Goal: Task Accomplishment & Management: Complete application form

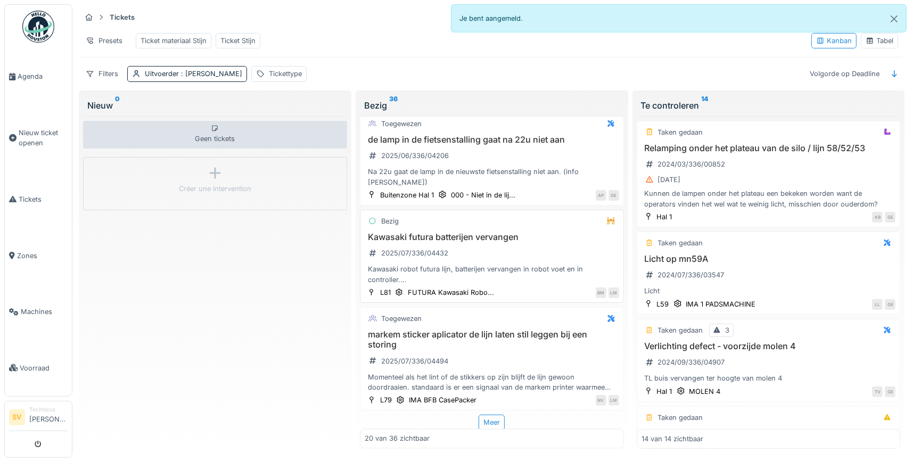
scroll to position [1625, 0]
click at [489, 421] on div "Meer" at bounding box center [492, 420] width 26 height 15
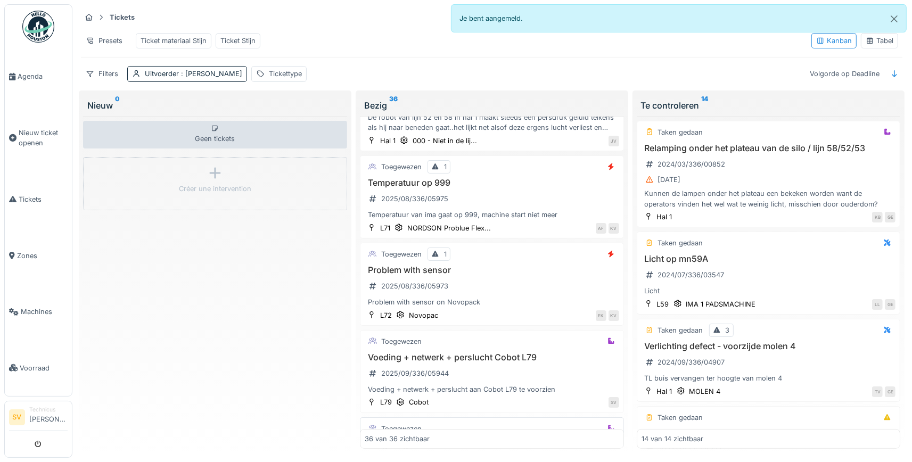
scroll to position [3034, 0]
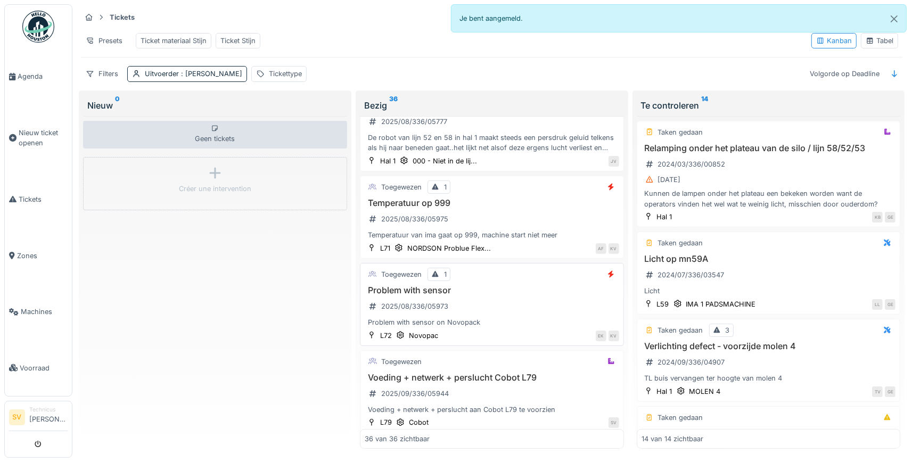
click at [508, 293] on h3 "Problem with sensor" at bounding box center [492, 290] width 255 height 10
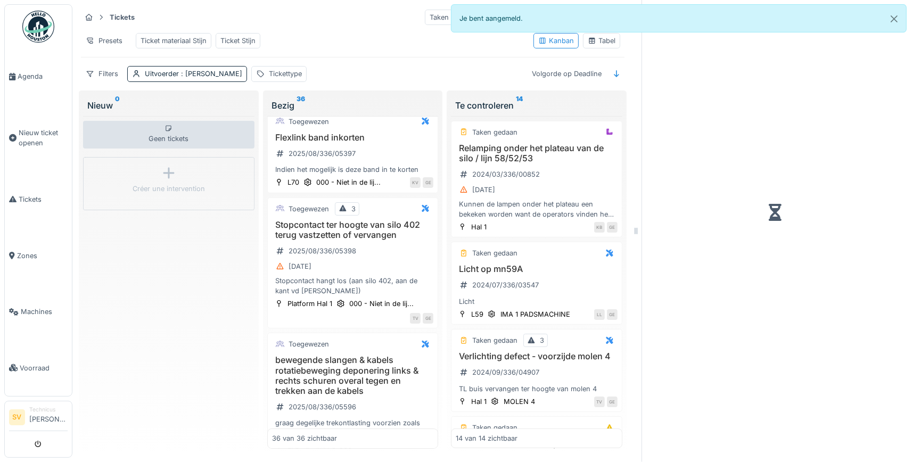
scroll to position [3393, 0]
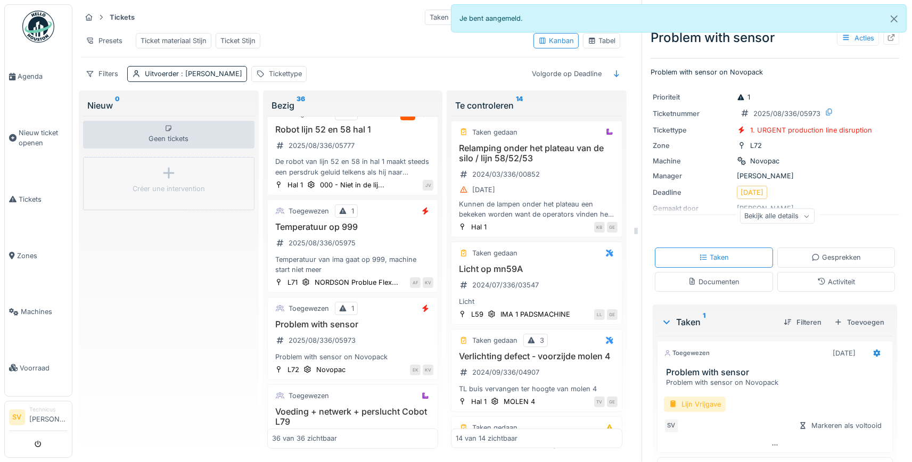
click at [704, 403] on div "Lijn Vrijgave" at bounding box center [695, 404] width 62 height 15
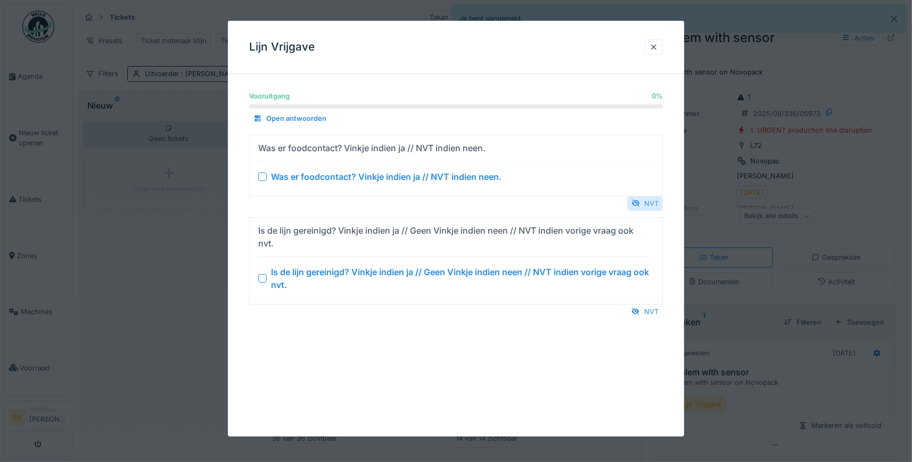
click at [654, 204] on div "NVT" at bounding box center [645, 204] width 36 height 14
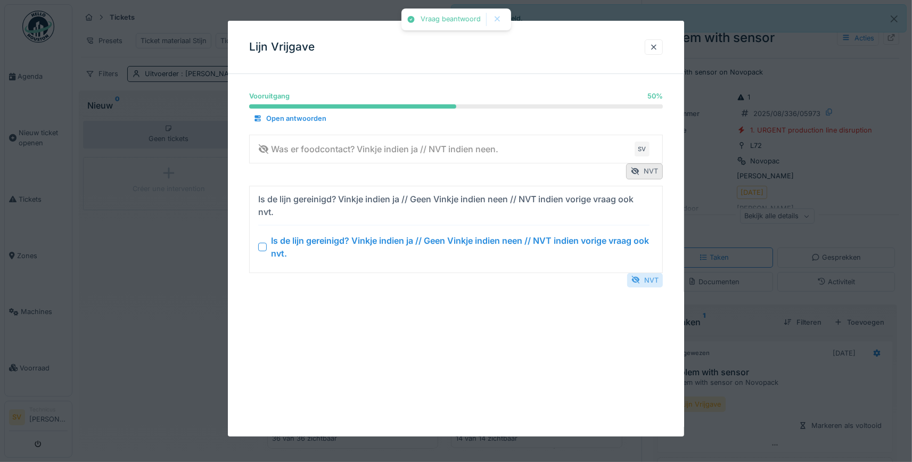
click at [652, 280] on div "NVT" at bounding box center [645, 280] width 36 height 14
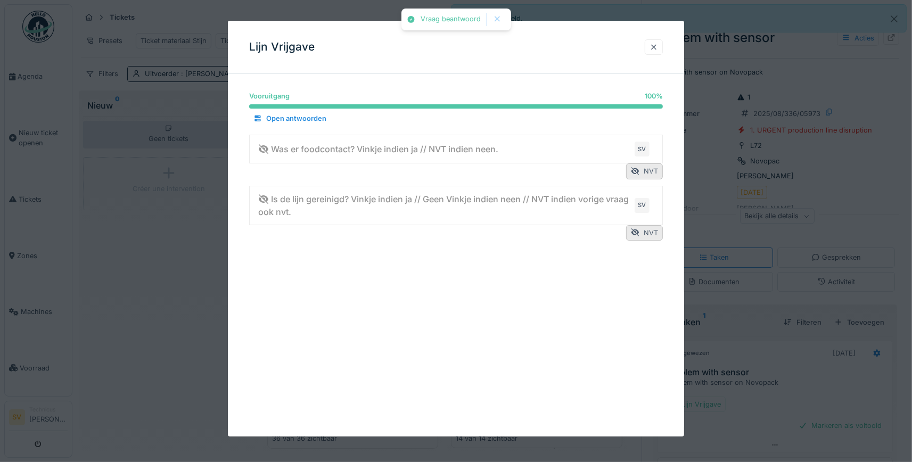
click at [656, 44] on div at bounding box center [654, 47] width 9 height 10
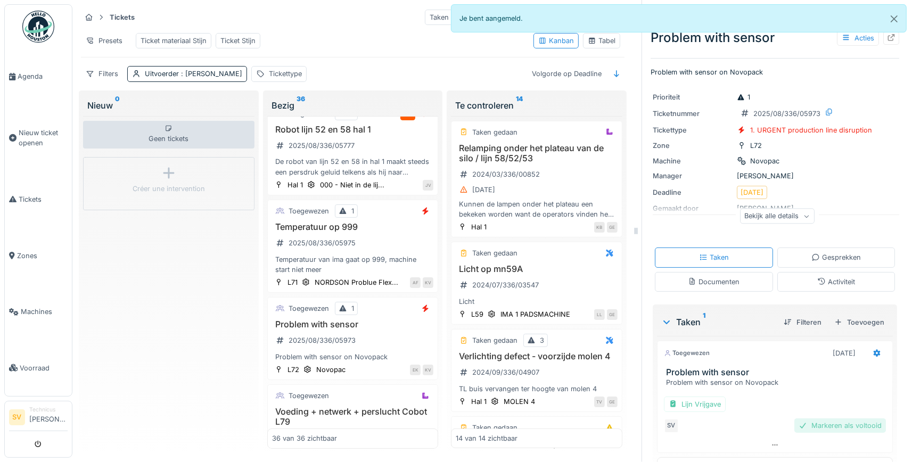
click at [842, 430] on div "Markeren als voltooid" at bounding box center [841, 426] width 92 height 14
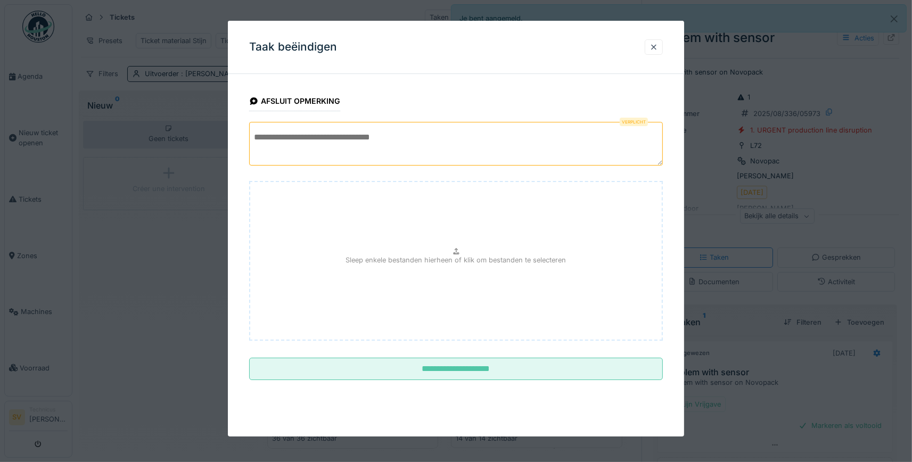
click at [414, 145] on textarea at bounding box center [456, 144] width 414 height 44
click at [372, 129] on textarea "**********" at bounding box center [456, 144] width 414 height 44
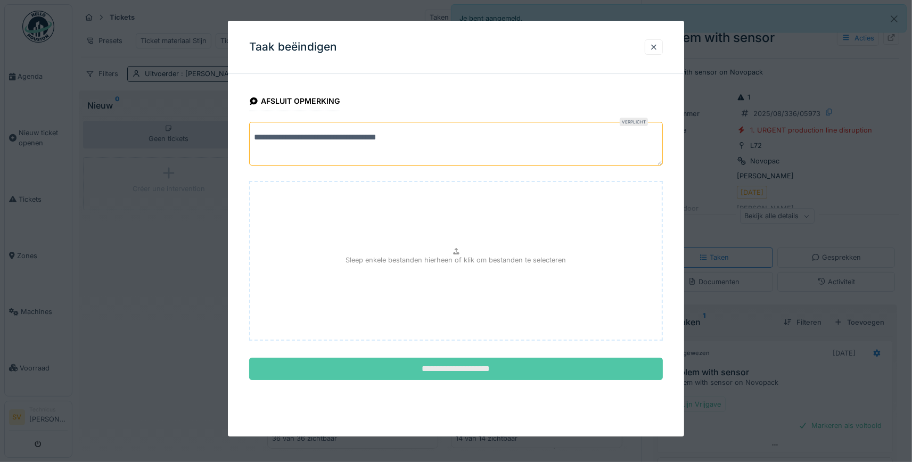
type textarea "**********"
click at [485, 367] on input "**********" at bounding box center [456, 369] width 414 height 22
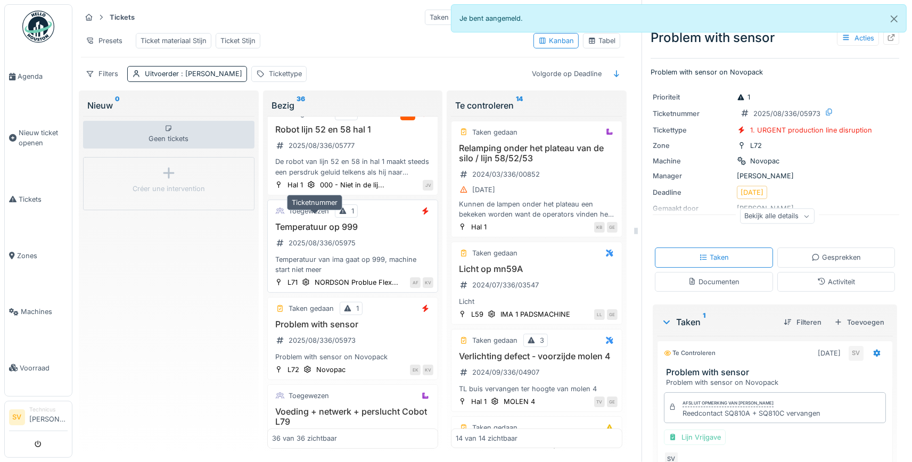
click at [333, 238] on div "2025/08/336/05975" at bounding box center [322, 243] width 67 height 10
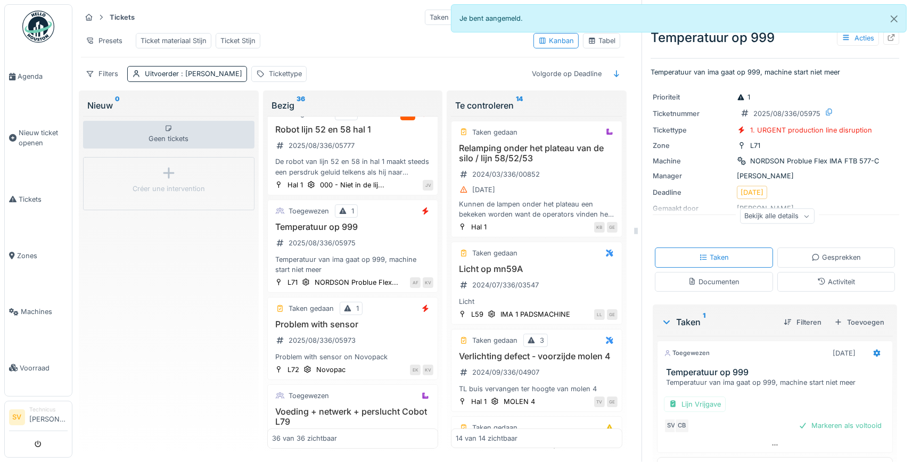
scroll to position [29, 0]
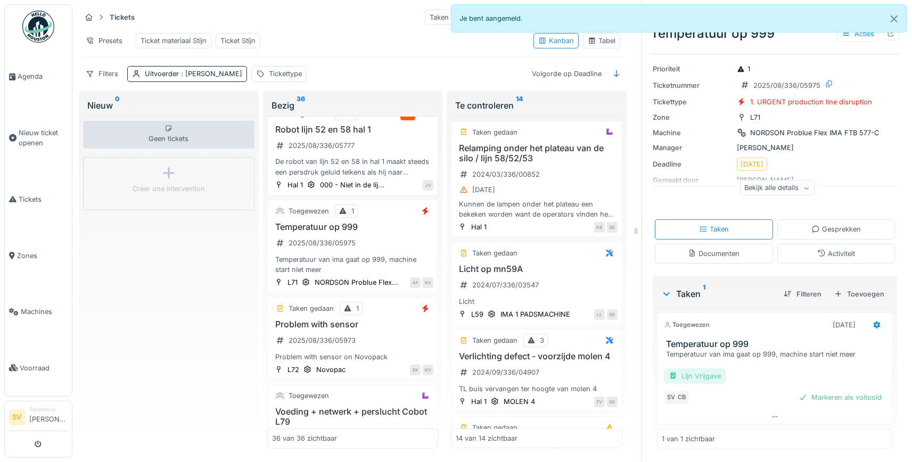
click at [696, 379] on div "Lijn Vrijgave" at bounding box center [695, 376] width 62 height 15
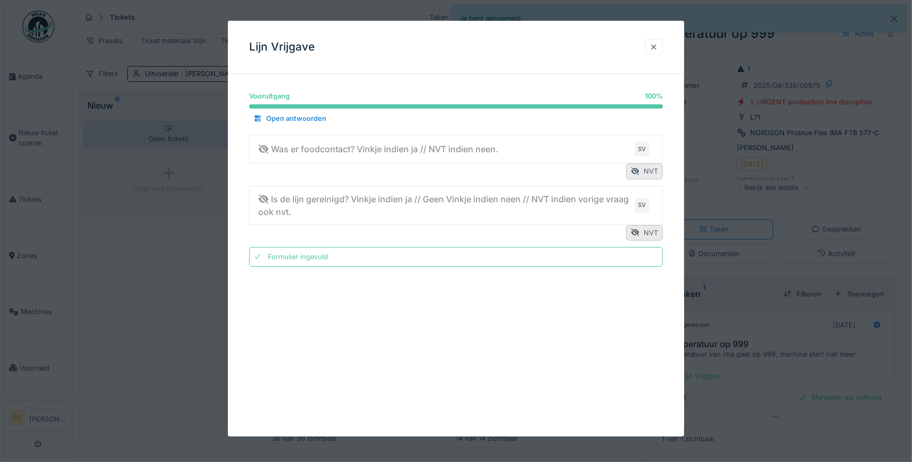
click at [656, 44] on div at bounding box center [654, 47] width 9 height 10
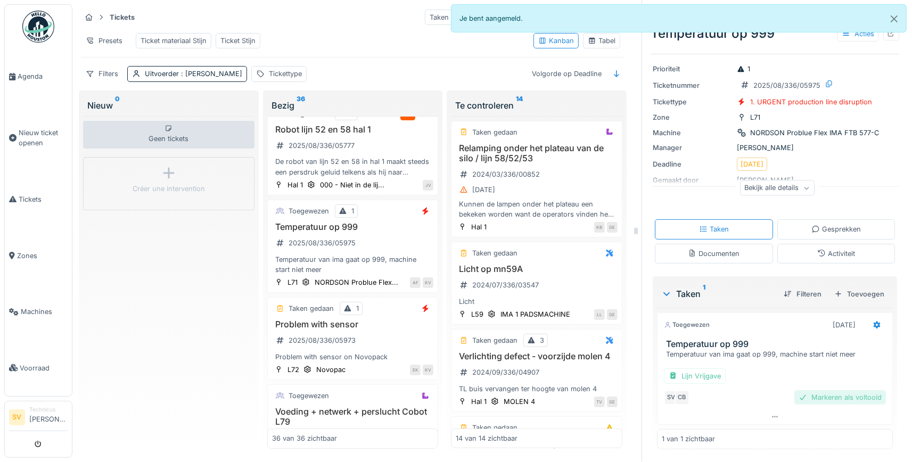
click at [841, 396] on div "Markeren als voltooid" at bounding box center [841, 397] width 92 height 14
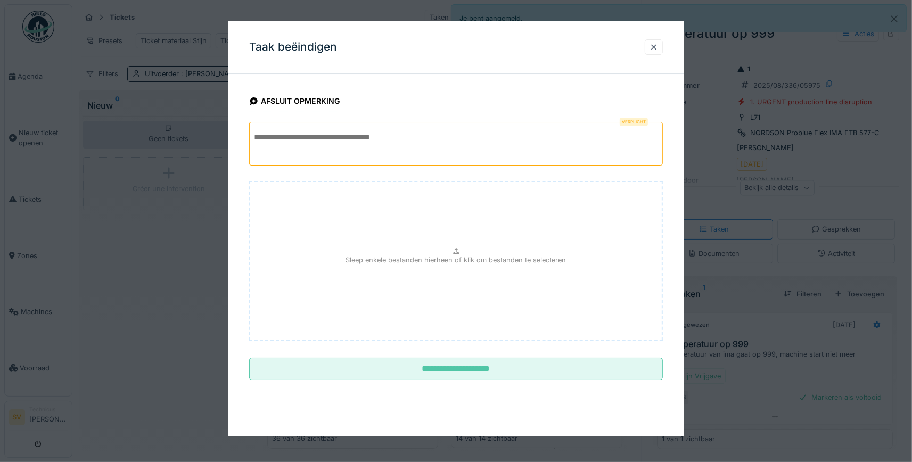
click at [372, 142] on textarea at bounding box center [456, 144] width 414 height 44
click at [563, 57] on div "Taak beëindigen" at bounding box center [456, 47] width 456 height 53
click at [497, 138] on textarea "**********" at bounding box center [456, 144] width 414 height 44
click at [267, 136] on textarea "**********" at bounding box center [456, 144] width 414 height 44
click at [606, 134] on textarea "**********" at bounding box center [456, 144] width 414 height 44
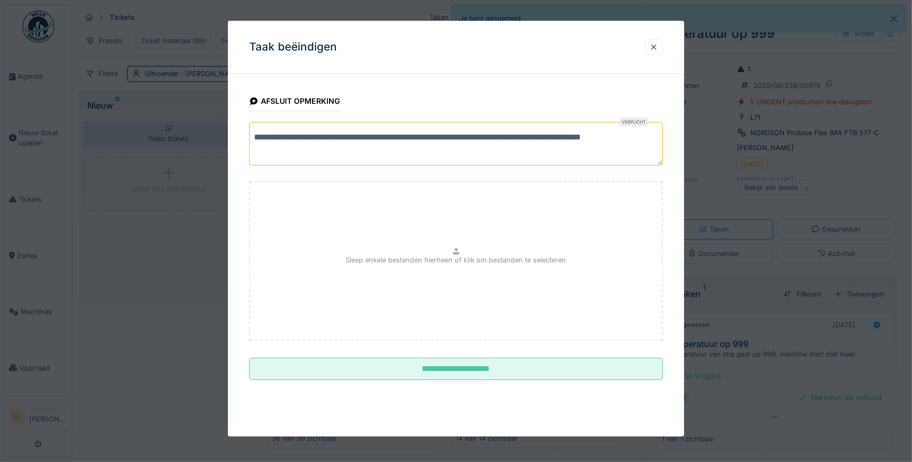
click at [295, 151] on textarea "**********" at bounding box center [456, 144] width 414 height 44
click at [341, 148] on textarea "**********" at bounding box center [456, 144] width 414 height 44
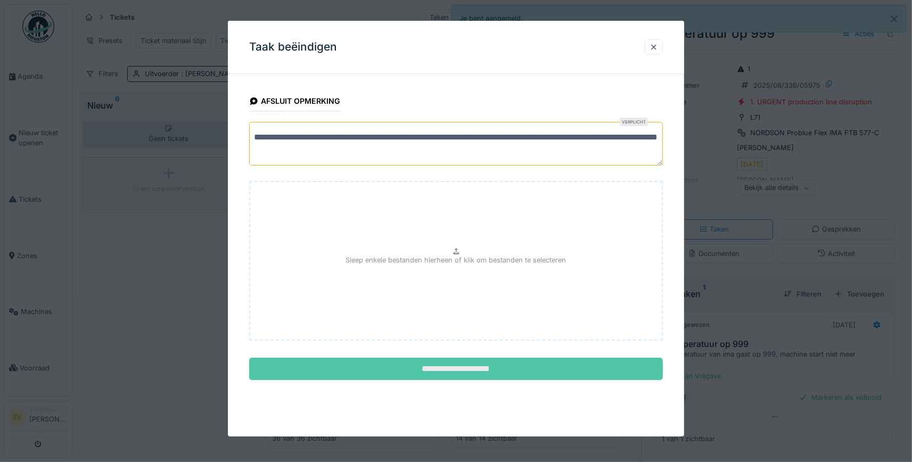
type textarea "**********"
click at [459, 368] on input "**********" at bounding box center [456, 369] width 414 height 22
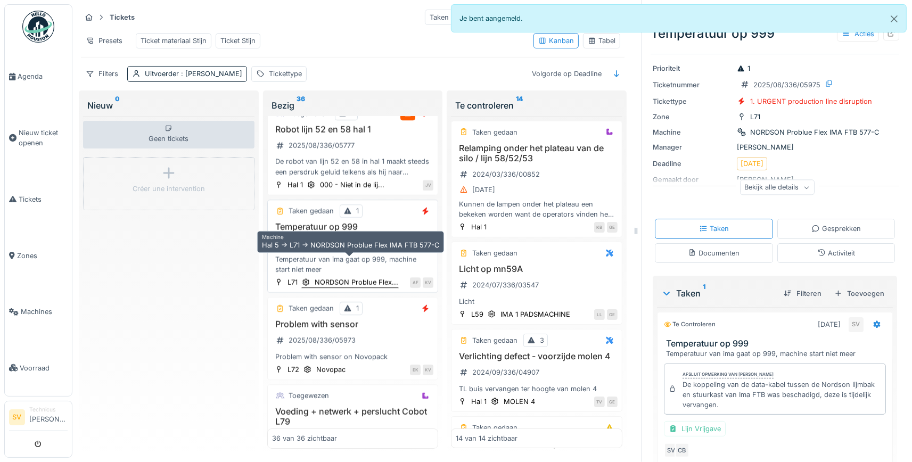
scroll to position [3244, 0]
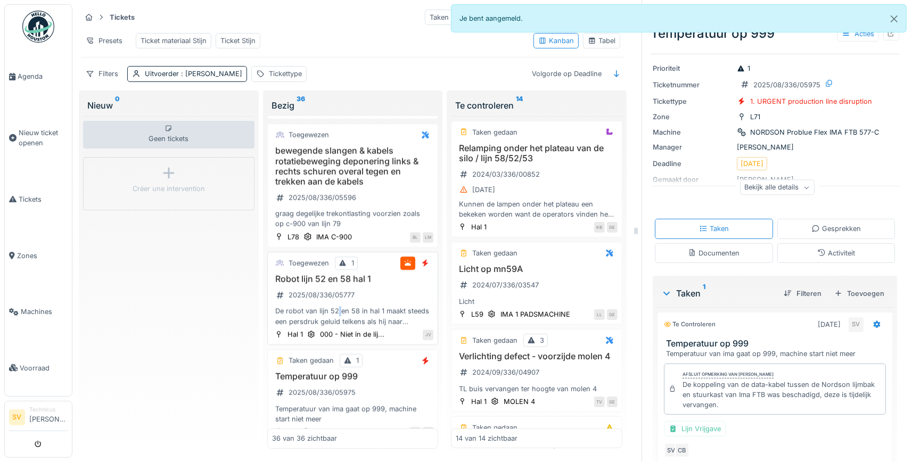
click at [339, 306] on div "De robot van lijn 52 en 58 in hal 1 maakt steeds een persdruk geluid telkens al…" at bounding box center [353, 316] width 162 height 20
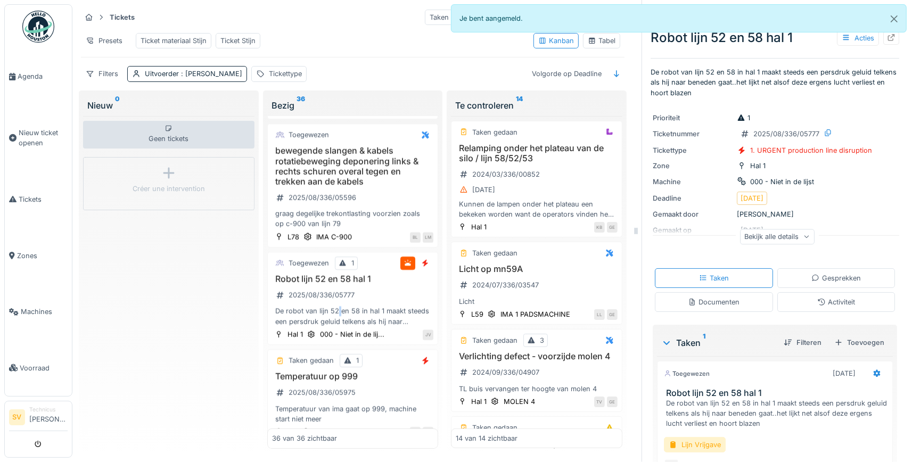
click at [730, 305] on div "Documenten" at bounding box center [714, 302] width 52 height 10
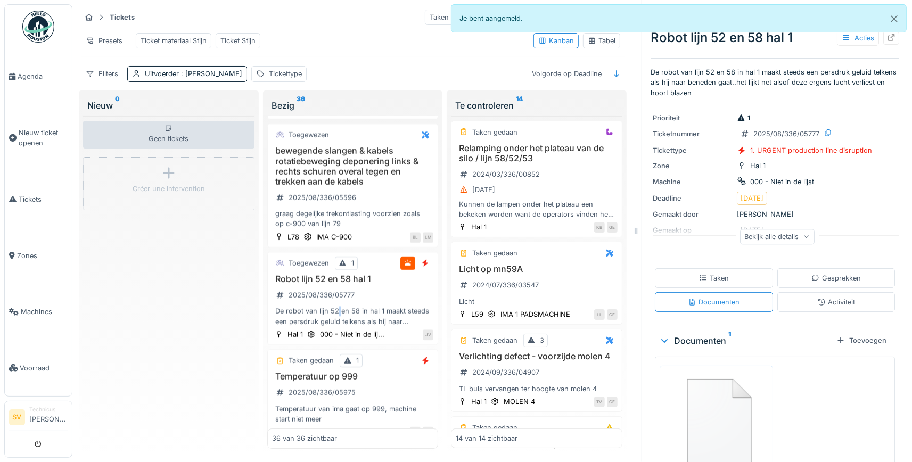
scroll to position [65, 0]
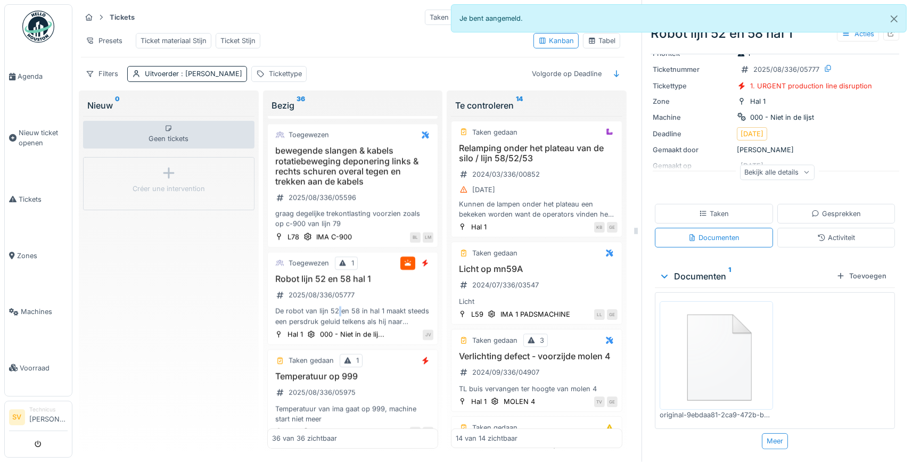
click at [726, 358] on img at bounding box center [716, 355] width 108 height 103
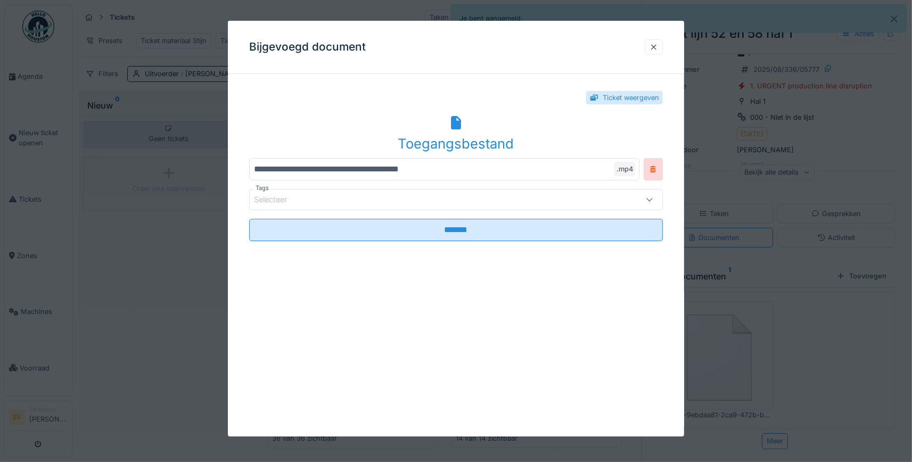
click at [443, 121] on div "Toegangsbestand" at bounding box center [456, 133] width 414 height 41
click at [657, 46] on div at bounding box center [654, 47] width 9 height 10
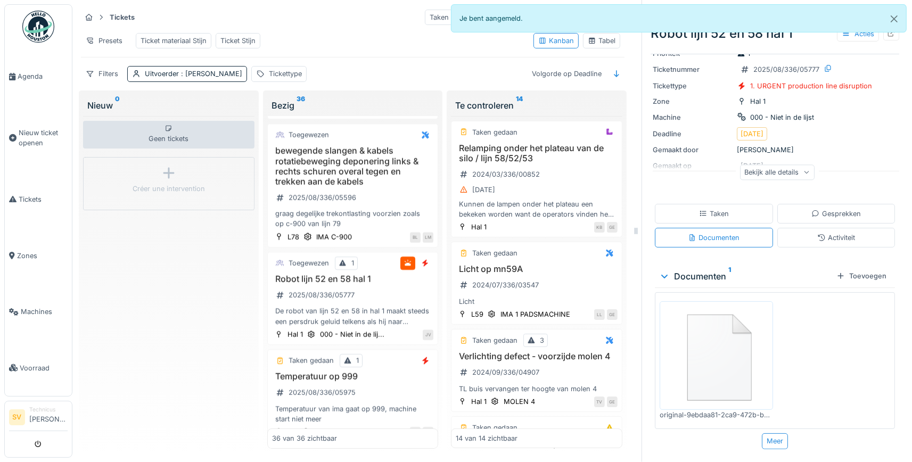
click at [794, 171] on div "Bekijk alle details" at bounding box center [777, 172] width 75 height 15
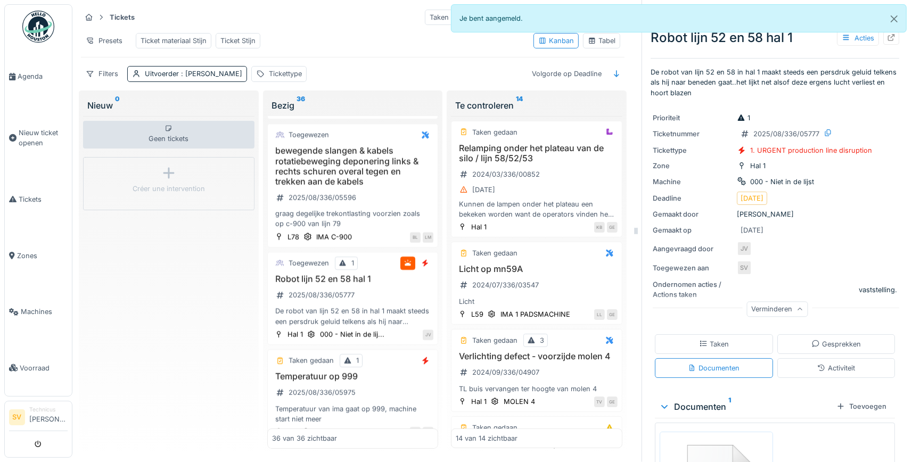
scroll to position [129, 0]
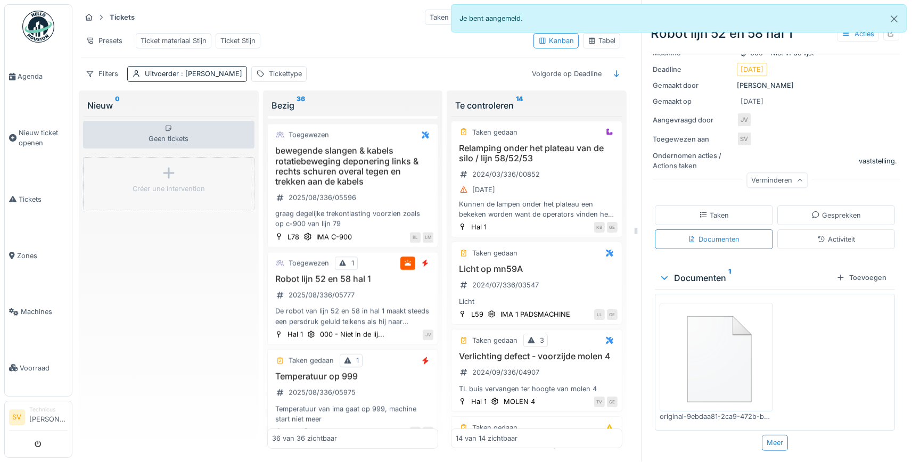
click at [721, 219] on div "Taken" at bounding box center [714, 215] width 30 height 10
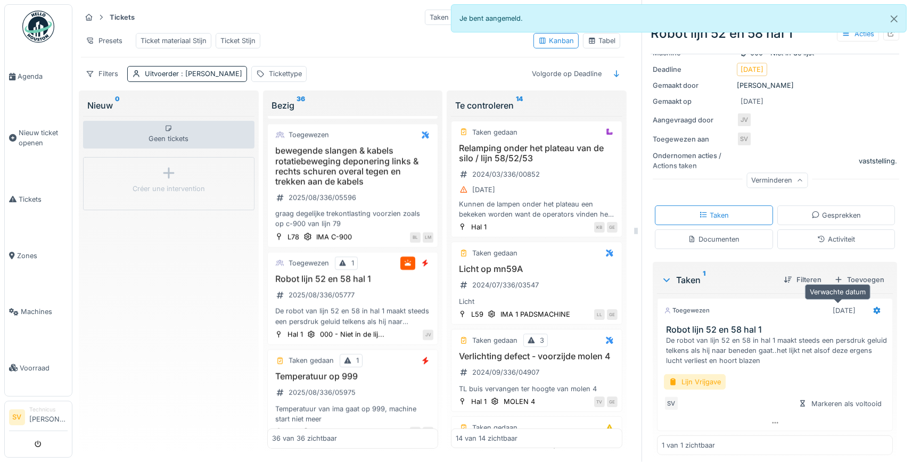
click at [833, 307] on div "23-8-2025" at bounding box center [844, 311] width 23 height 10
drag, startPoint x: 700, startPoint y: 313, endPoint x: 693, endPoint y: 312, distance: 6.5
click at [699, 313] on div "Toegewezen" at bounding box center [687, 310] width 46 height 9
click at [687, 312] on div "Toegewezen" at bounding box center [687, 310] width 46 height 9
click at [875, 310] on icon at bounding box center [877, 310] width 7 height 7
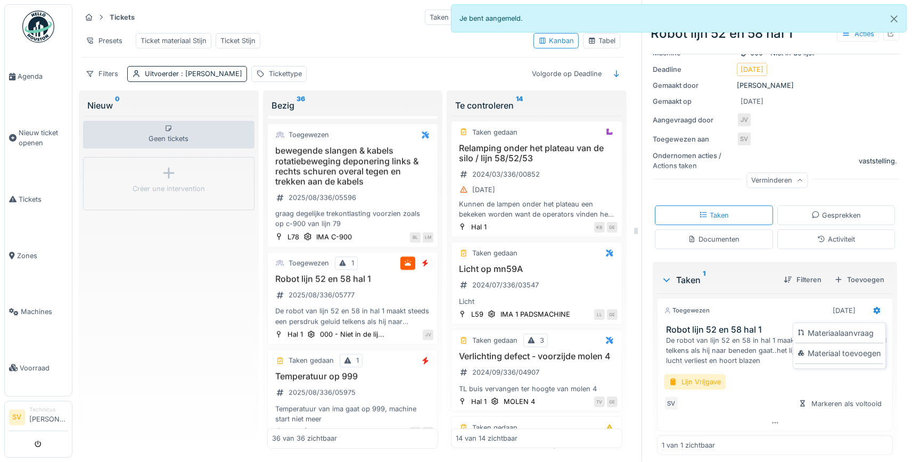
click at [758, 296] on div "Toegewezen 23-8-2025 Robot lijn 52 en 58 hal 1 De robot van lijn 52 en 58 in ha…" at bounding box center [775, 374] width 236 height 162
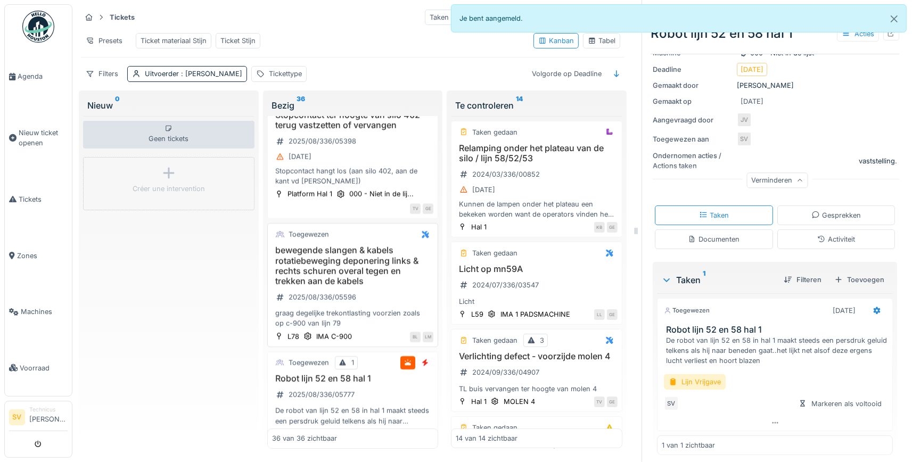
scroll to position [3194, 0]
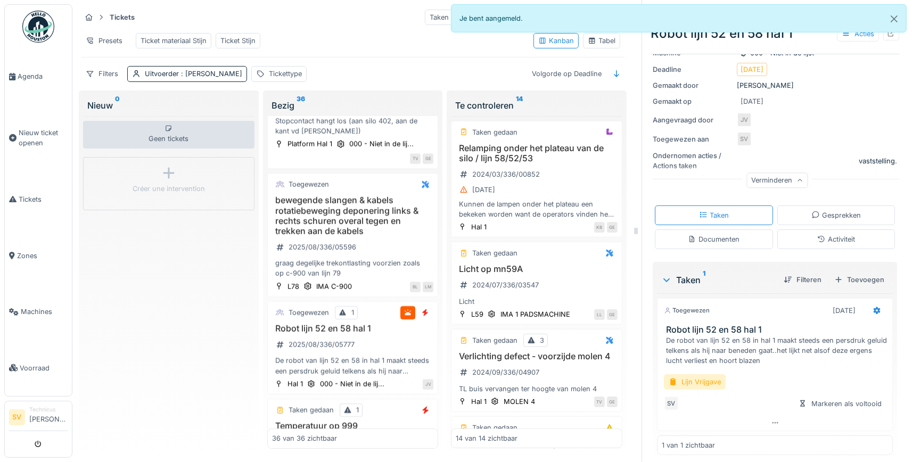
drag, startPoint x: 173, startPoint y: 363, endPoint x: 161, endPoint y: 348, distance: 18.9
click at [170, 361] on div "Geen tickets Créer une intervention" at bounding box center [168, 282] width 171 height 333
click at [36, 194] on span "Tickets" at bounding box center [43, 199] width 49 height 10
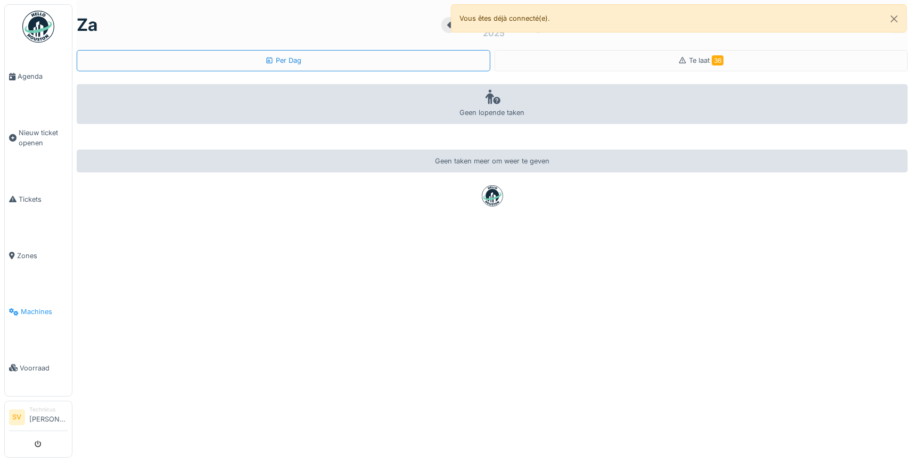
click at [37, 307] on span "Machines" at bounding box center [44, 312] width 47 height 10
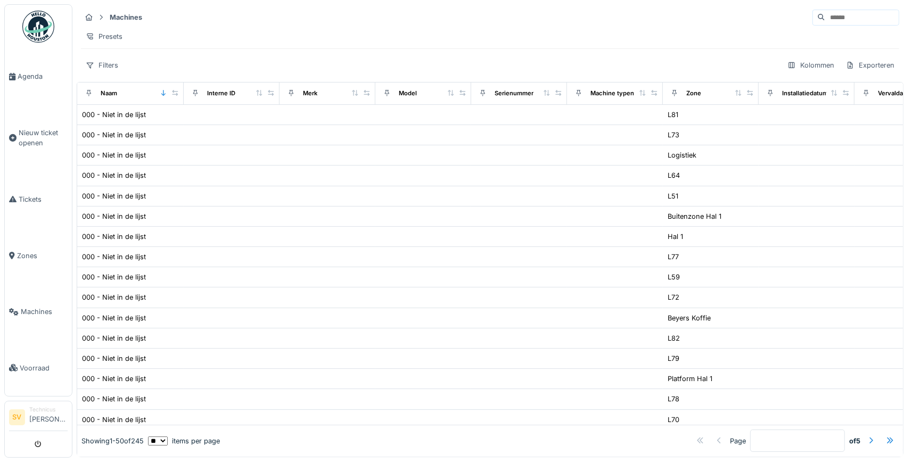
click at [825, 19] on input at bounding box center [861, 17] width 73 height 15
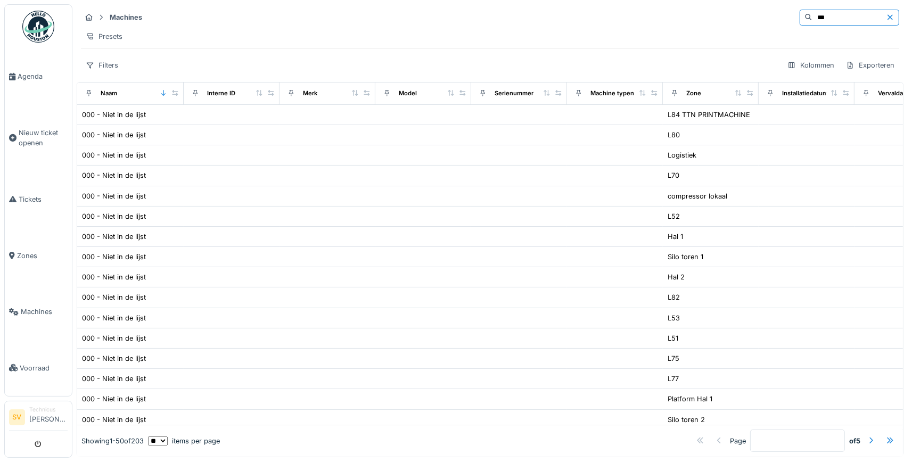
type input "***"
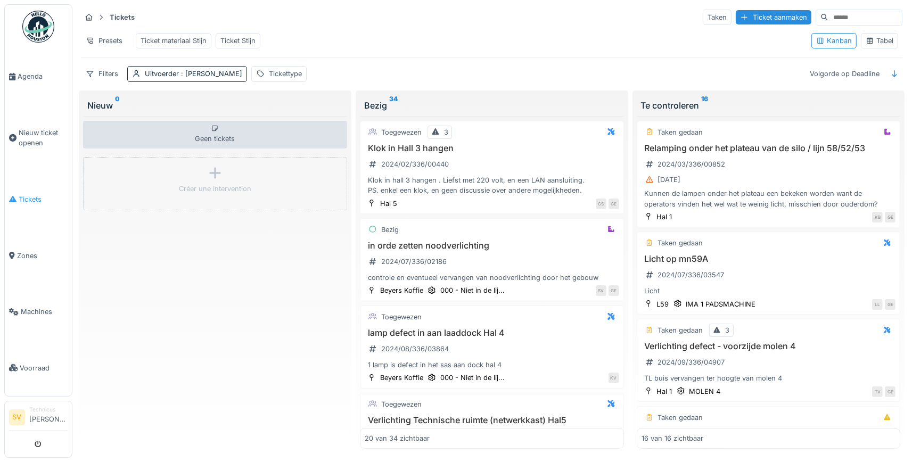
click at [21, 194] on span "Tickets" at bounding box center [43, 199] width 49 height 10
click at [883, 40] on div "Tabel" at bounding box center [880, 41] width 28 height 10
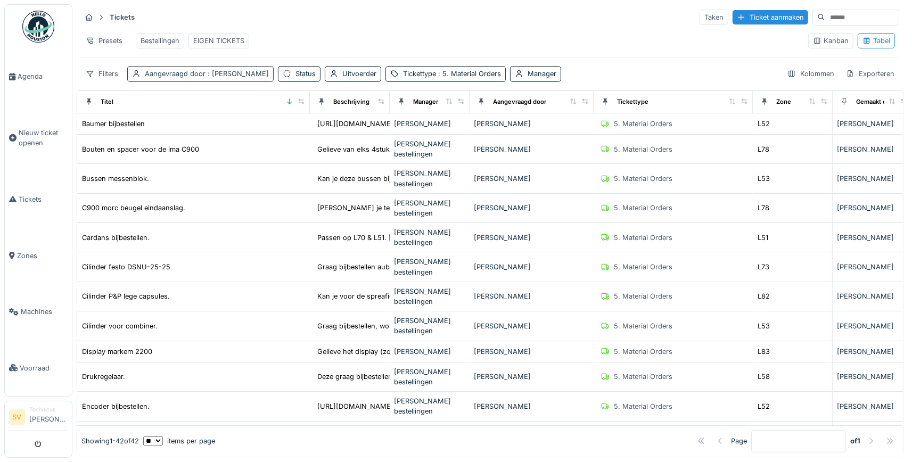
click at [198, 71] on div "Aangevraagd door : Jasper De wit" at bounding box center [207, 74] width 124 height 10
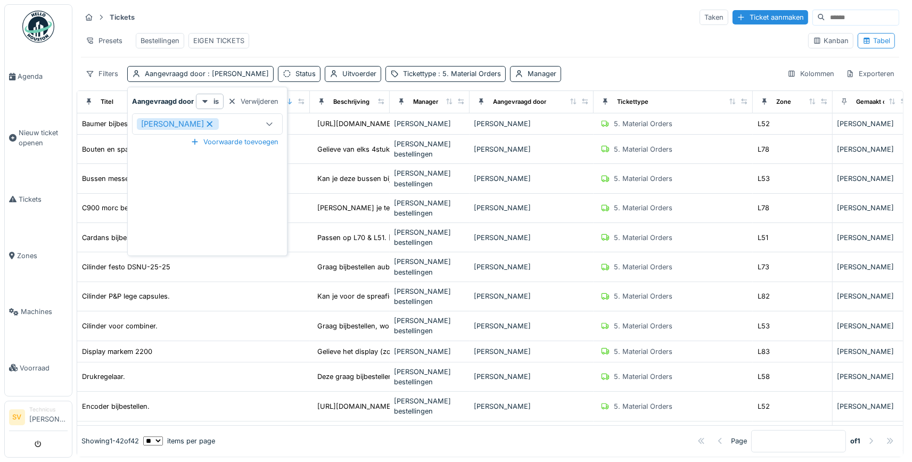
click at [207, 124] on icon at bounding box center [210, 124] width 6 height 6
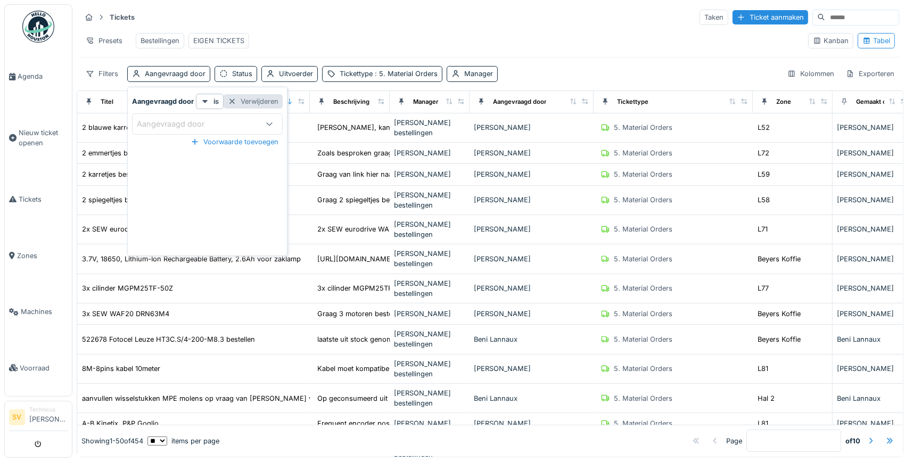
click at [256, 103] on div "Verwijderen" at bounding box center [253, 101] width 59 height 14
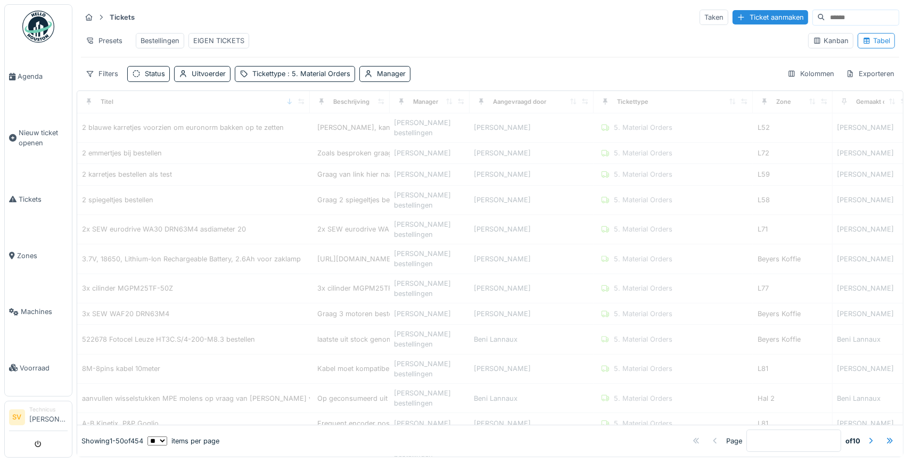
click at [379, 38] on div "Presets Bestellingen EIGEN TICKETS" at bounding box center [440, 41] width 719 height 24
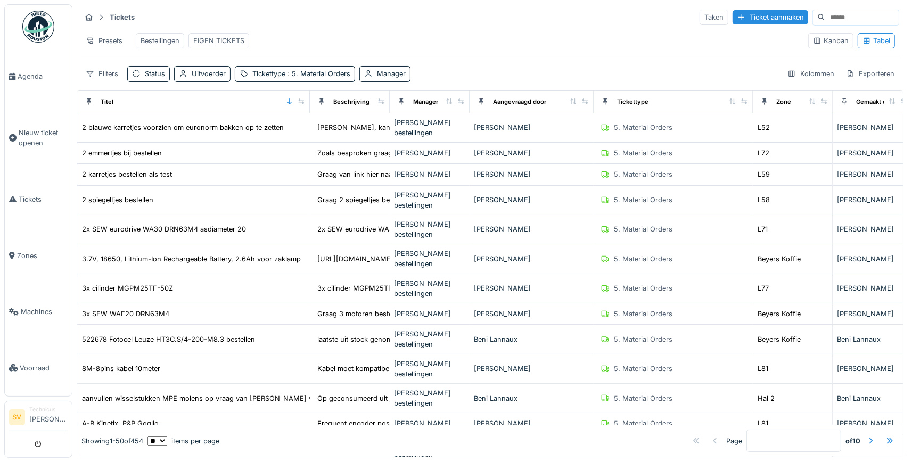
click at [825, 18] on input at bounding box center [861, 17] width 73 height 15
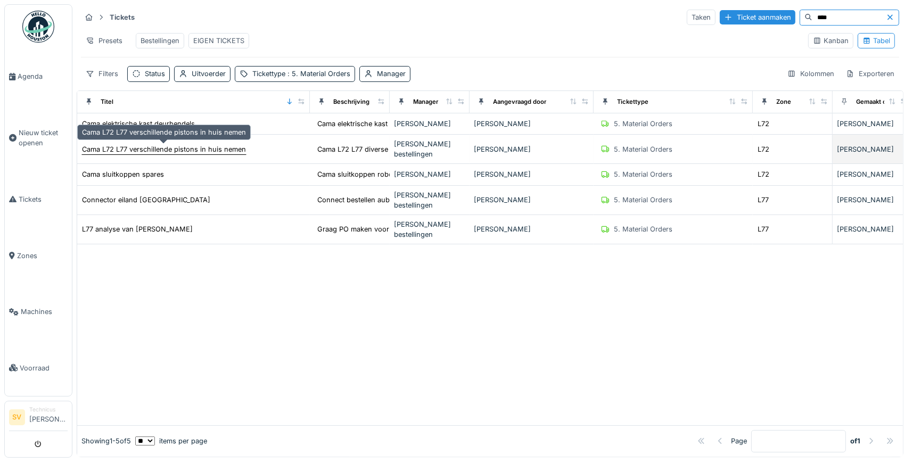
type input "****"
click at [210, 148] on div "Cama L72 L77 verschillende pistons in huis nemen" at bounding box center [164, 149] width 164 height 10
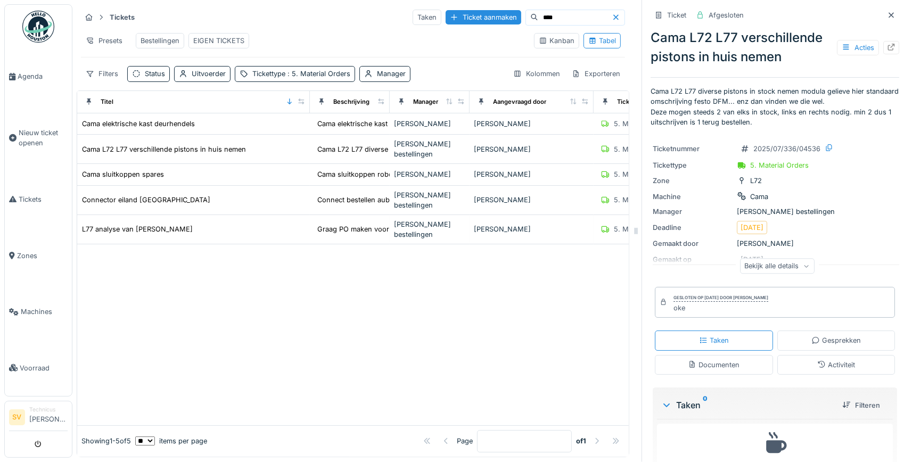
click at [144, 222] on td "L77 analyse van CAMA" at bounding box center [193, 229] width 233 height 29
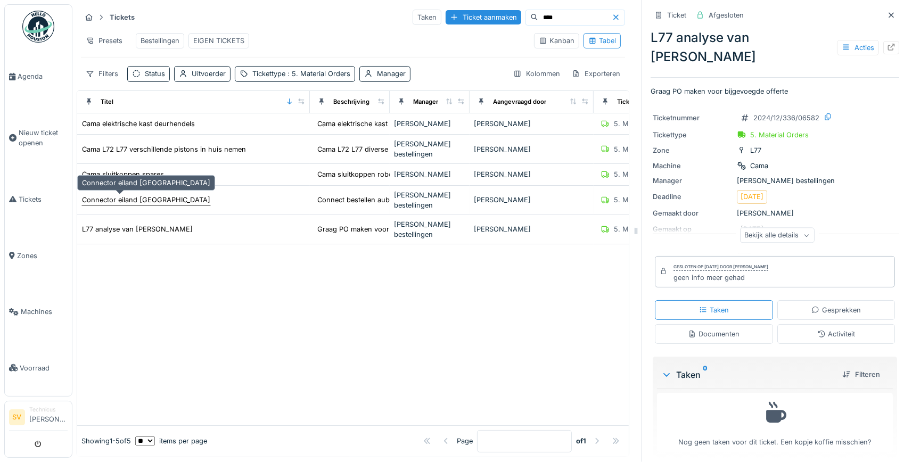
click at [143, 197] on div "Connector eiland Cama" at bounding box center [146, 200] width 128 height 10
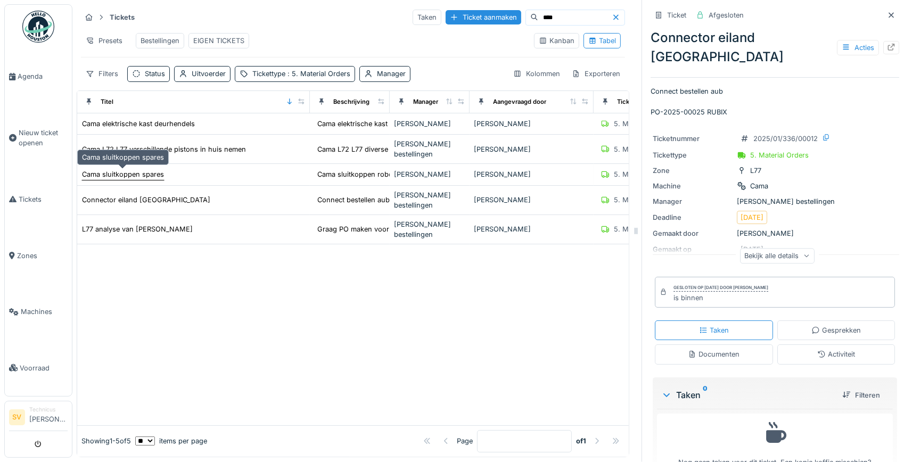
click at [148, 169] on div "Cama sluitkoppen spares" at bounding box center [123, 174] width 82 height 10
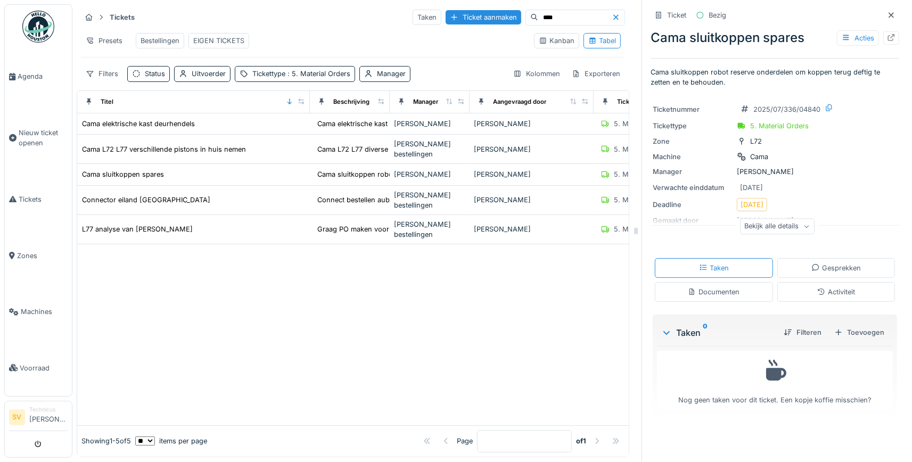
click at [762, 227] on div "Bekijk alle details" at bounding box center [777, 226] width 75 height 15
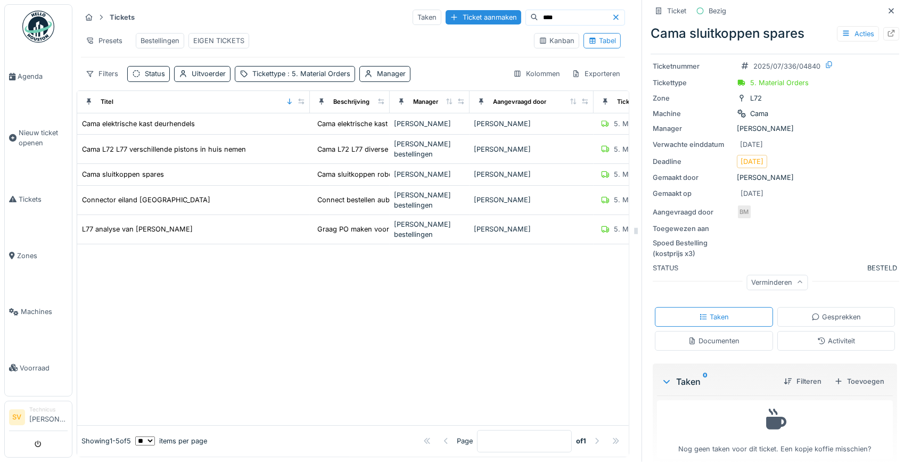
scroll to position [56, 0]
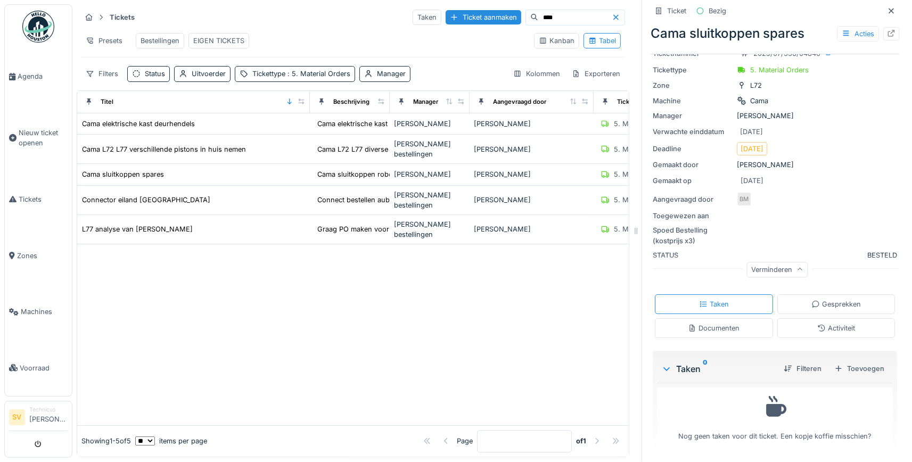
drag, startPoint x: 811, startPoint y: 304, endPoint x: 805, endPoint y: 305, distance: 5.6
click at [809, 302] on div "Gesprekken" at bounding box center [837, 304] width 118 height 20
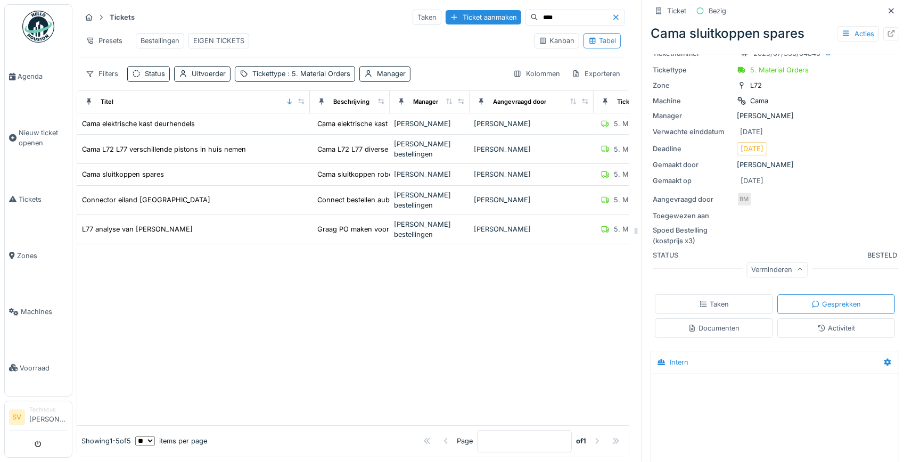
click at [742, 327] on div "Documenten" at bounding box center [714, 328] width 118 height 20
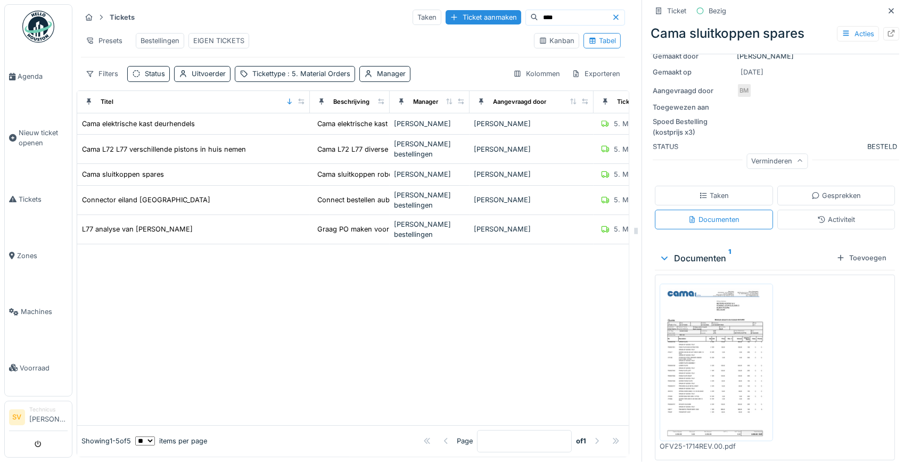
scroll to position [191, 0]
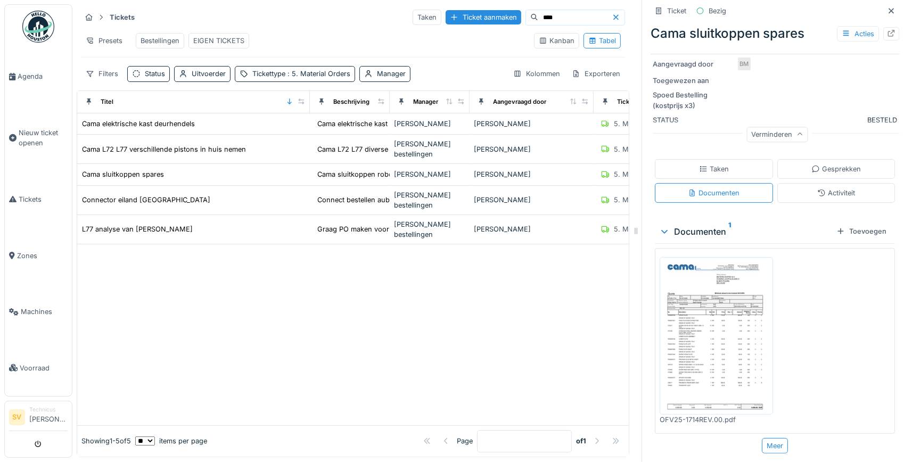
click at [712, 316] on img at bounding box center [716, 336] width 108 height 152
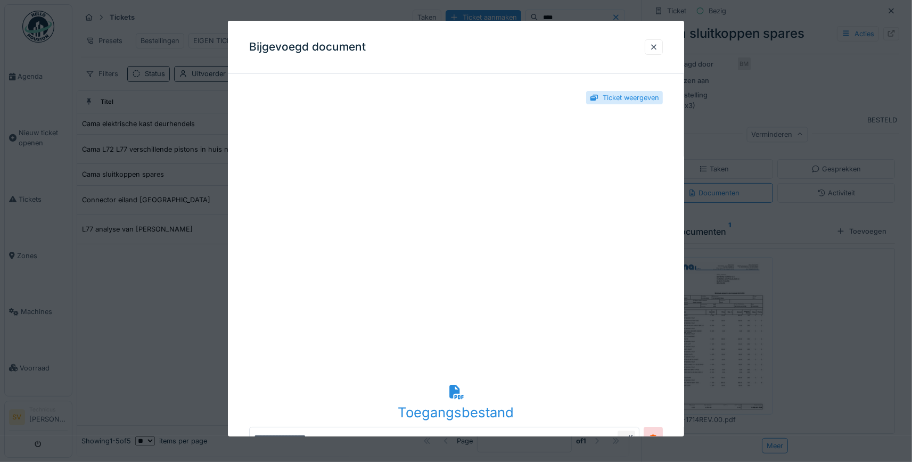
scroll to position [103, 0]
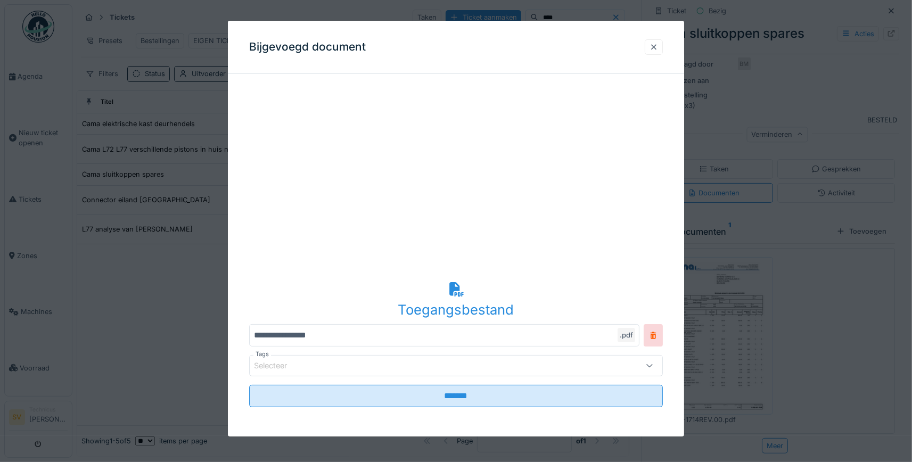
click at [652, 52] on div at bounding box center [654, 47] width 9 height 10
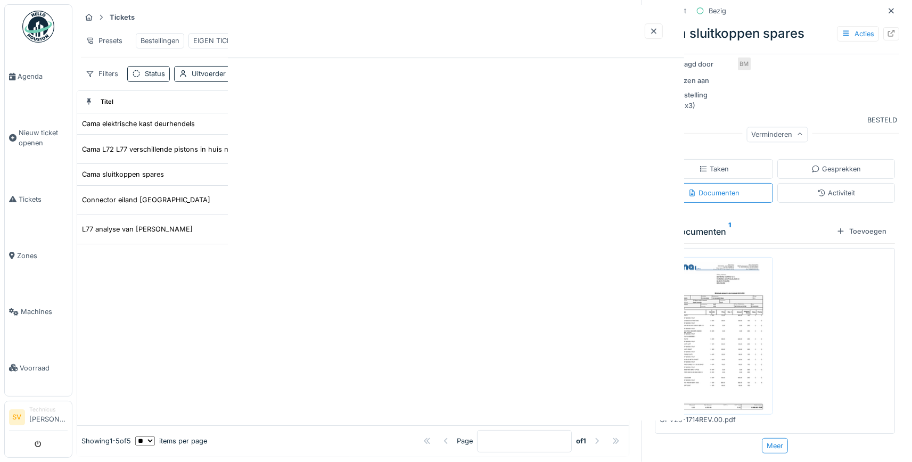
scroll to position [0, 0]
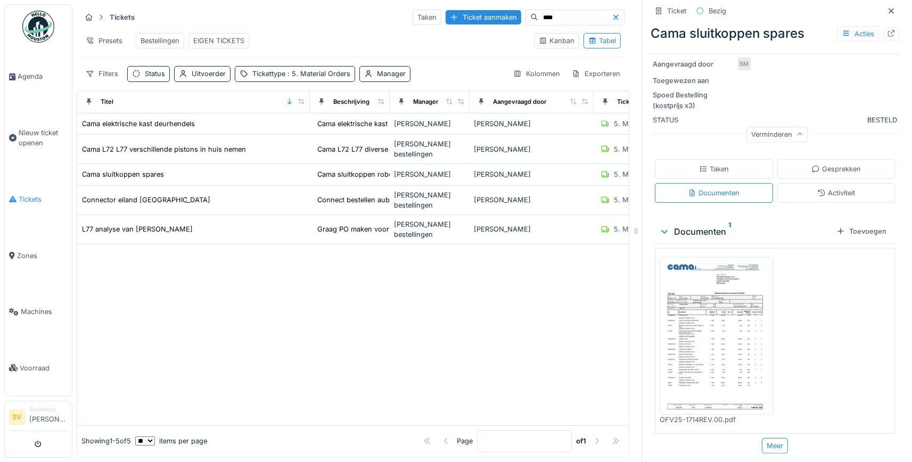
click at [28, 194] on span "Tickets" at bounding box center [43, 199] width 49 height 10
